Goal: Information Seeking & Learning: Learn about a topic

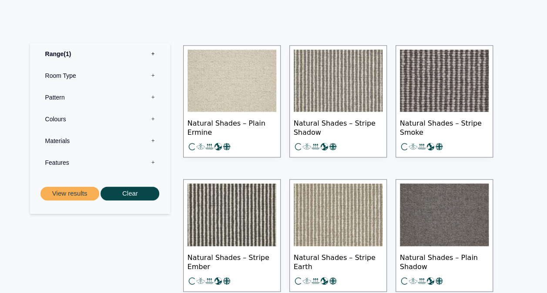
scroll to position [431, 0]
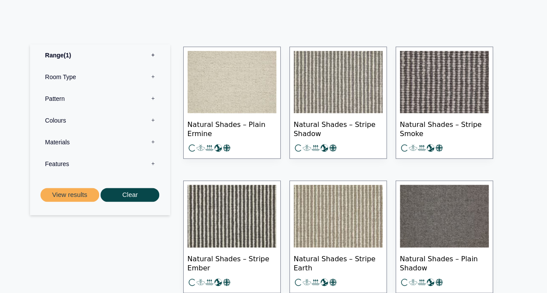
click at [242, 99] on img at bounding box center [232, 82] width 89 height 63
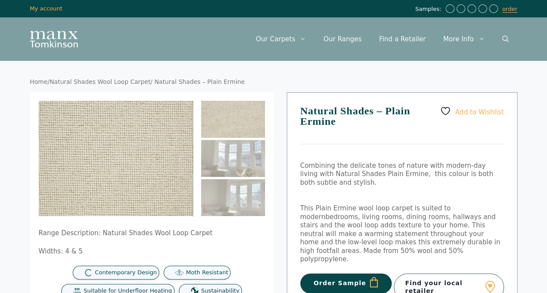
click at [114, 80] on link "Natural Shades Wool Loop Carpet" at bounding box center [100, 81] width 101 height 7
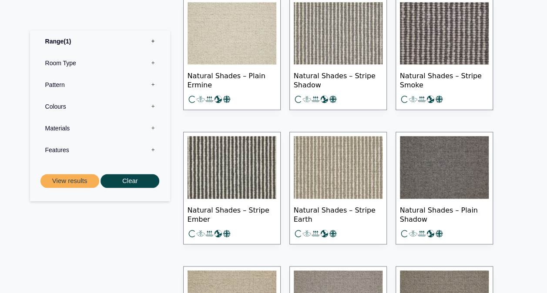
scroll to position [479, 0]
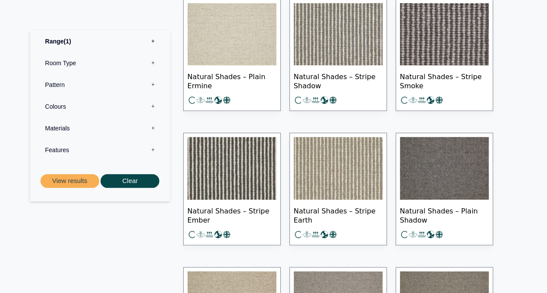
click at [88, 85] on label "Pattern 0" at bounding box center [100, 85] width 127 height 22
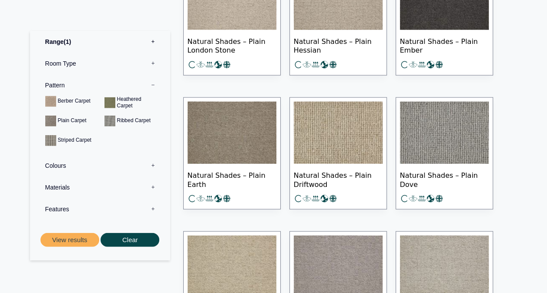
scroll to position [918, 0]
